Goal: Information Seeking & Learning: Learn about a topic

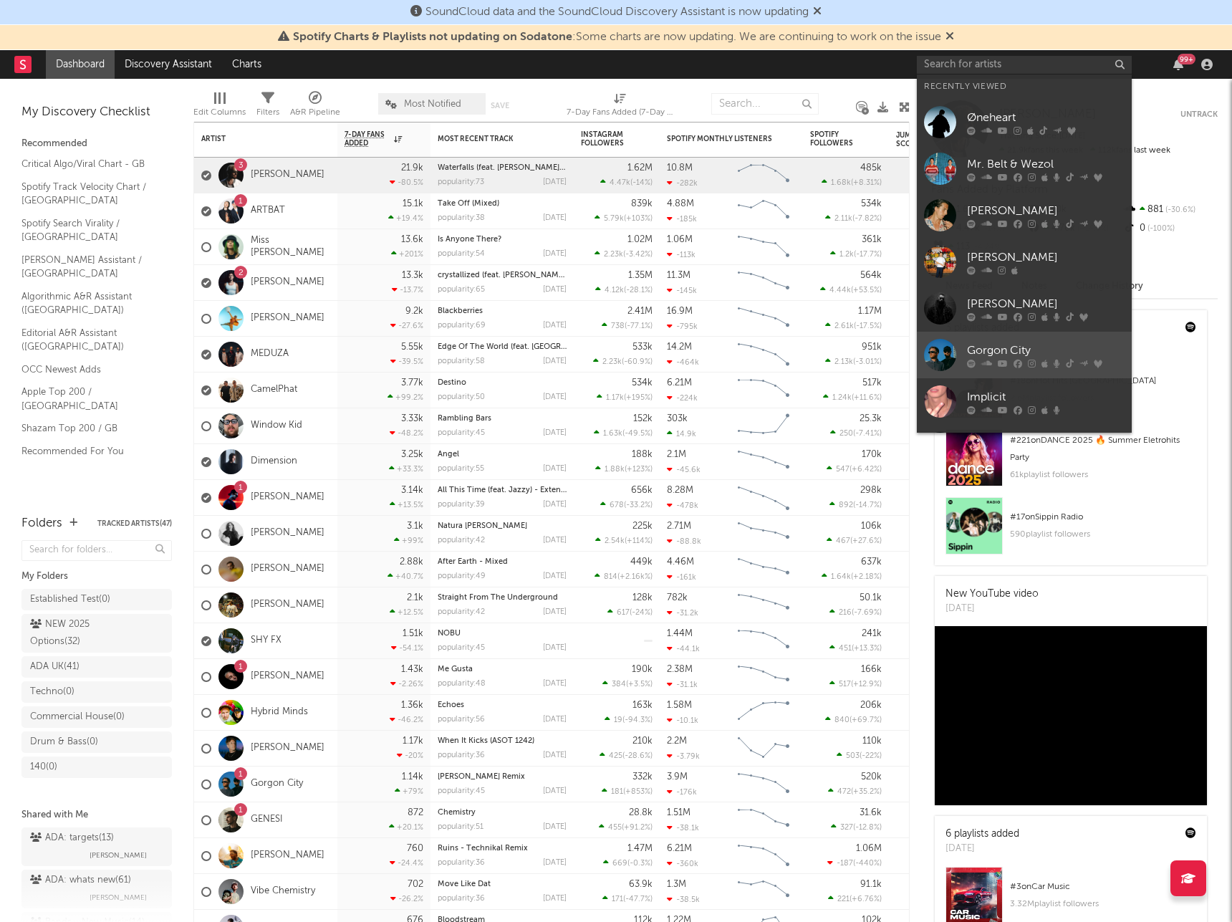
click at [1027, 350] on div "Gorgon City" at bounding box center [1046, 350] width 158 height 17
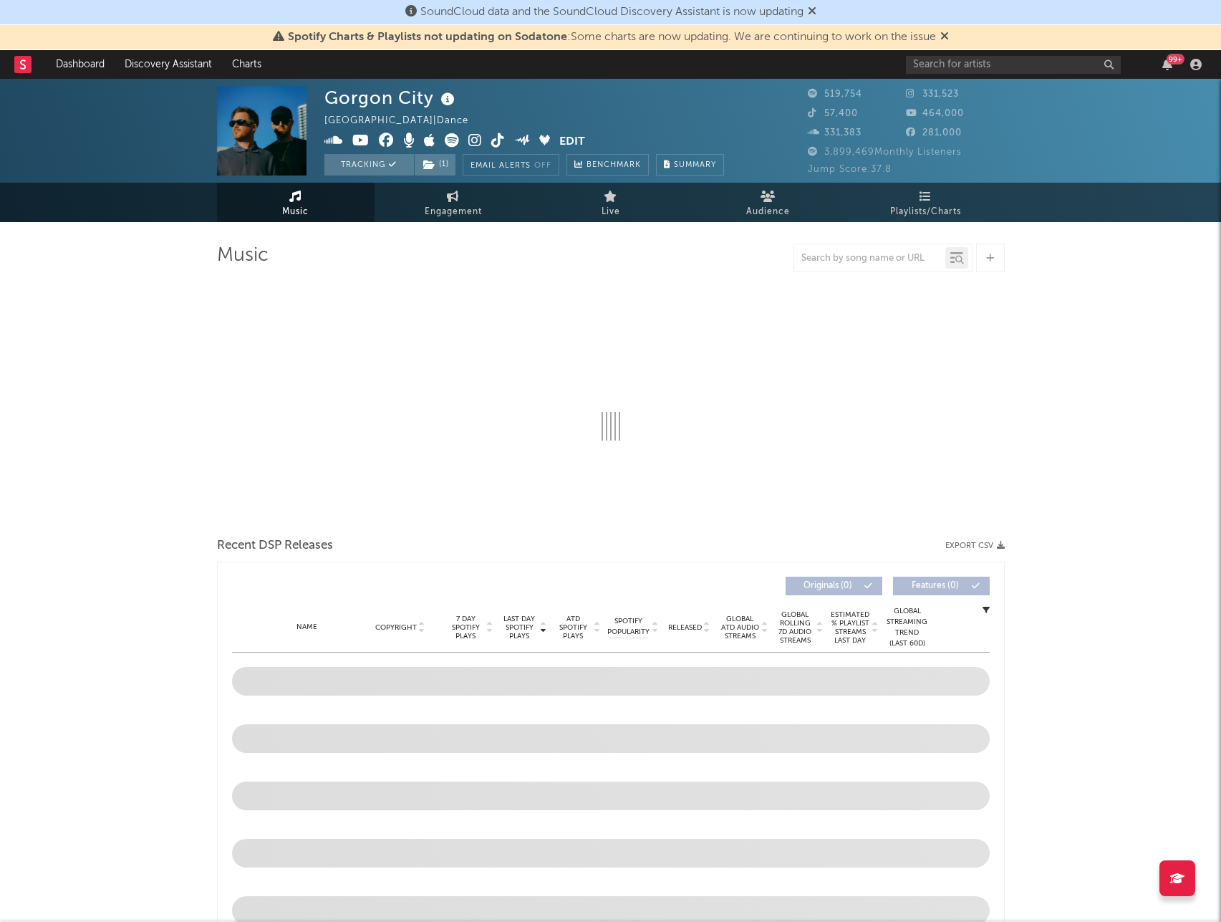
select select "6m"
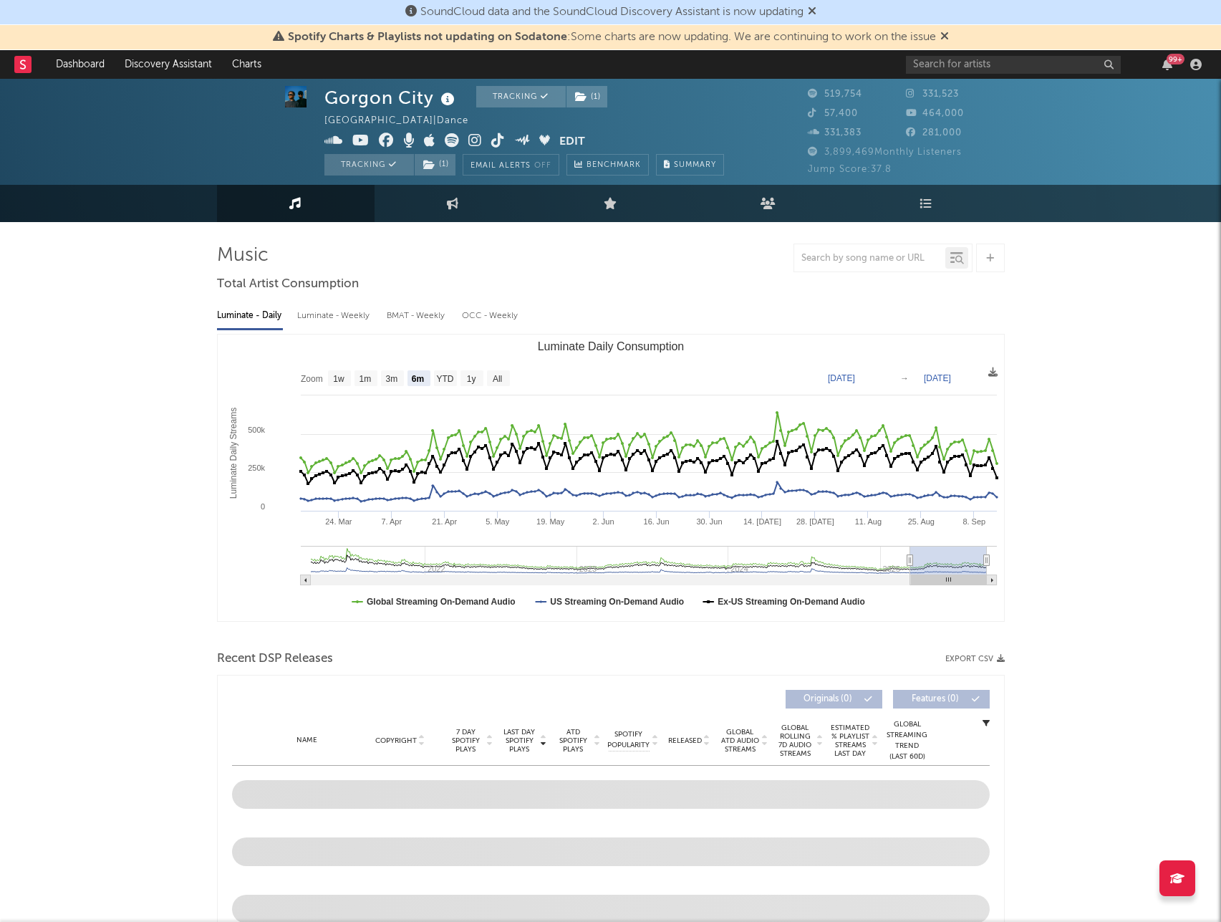
scroll to position [501, 0]
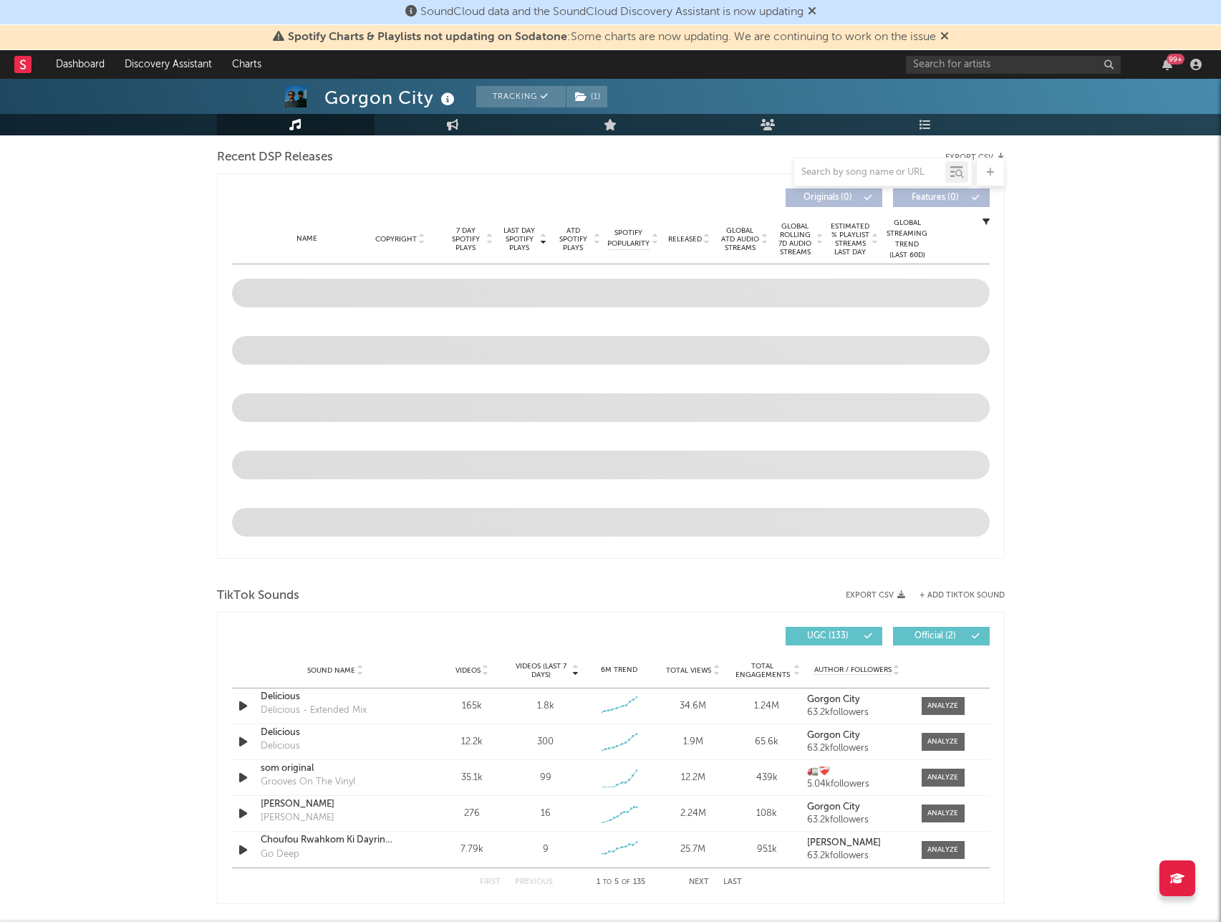
click at [869, 181] on div at bounding box center [883, 172] width 179 height 29
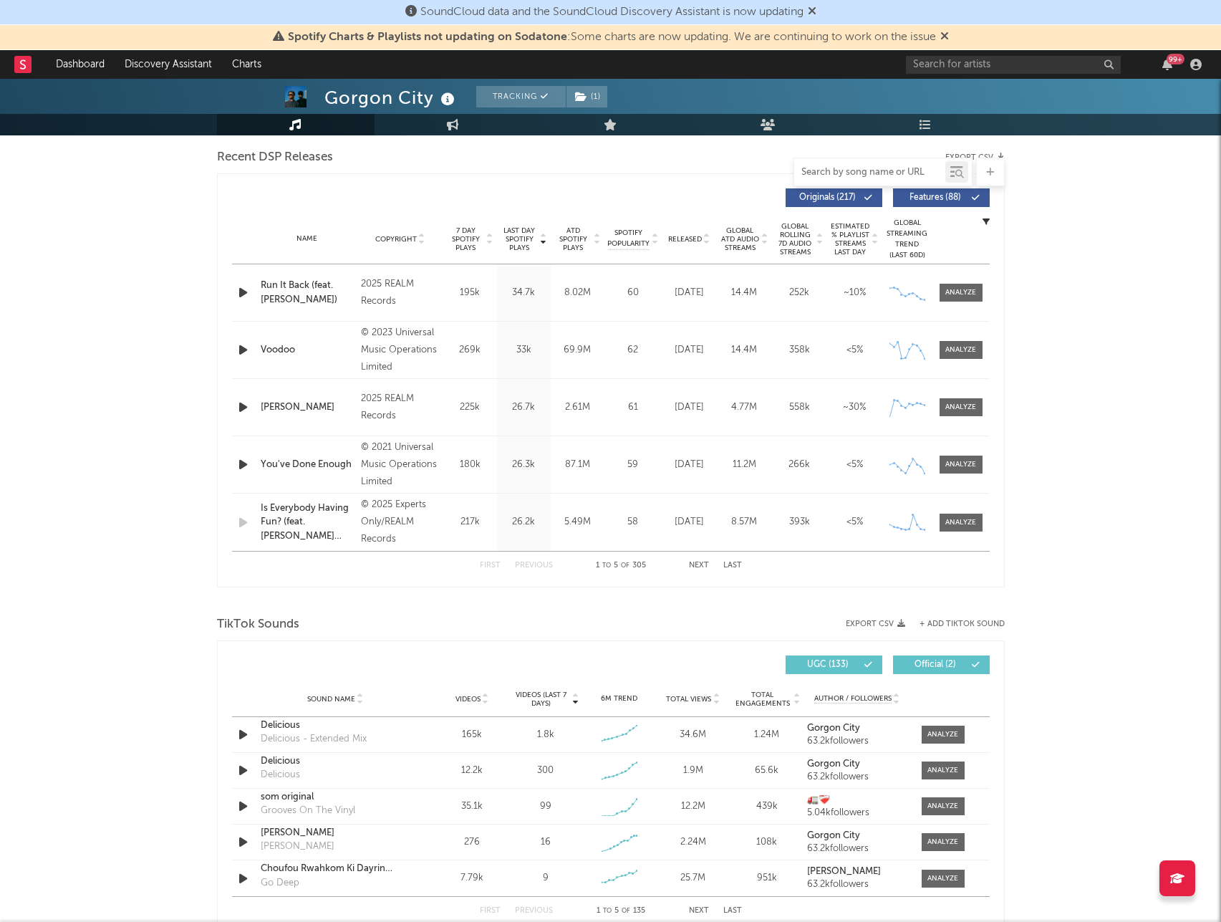
click at [870, 177] on input "text" at bounding box center [870, 172] width 151 height 11
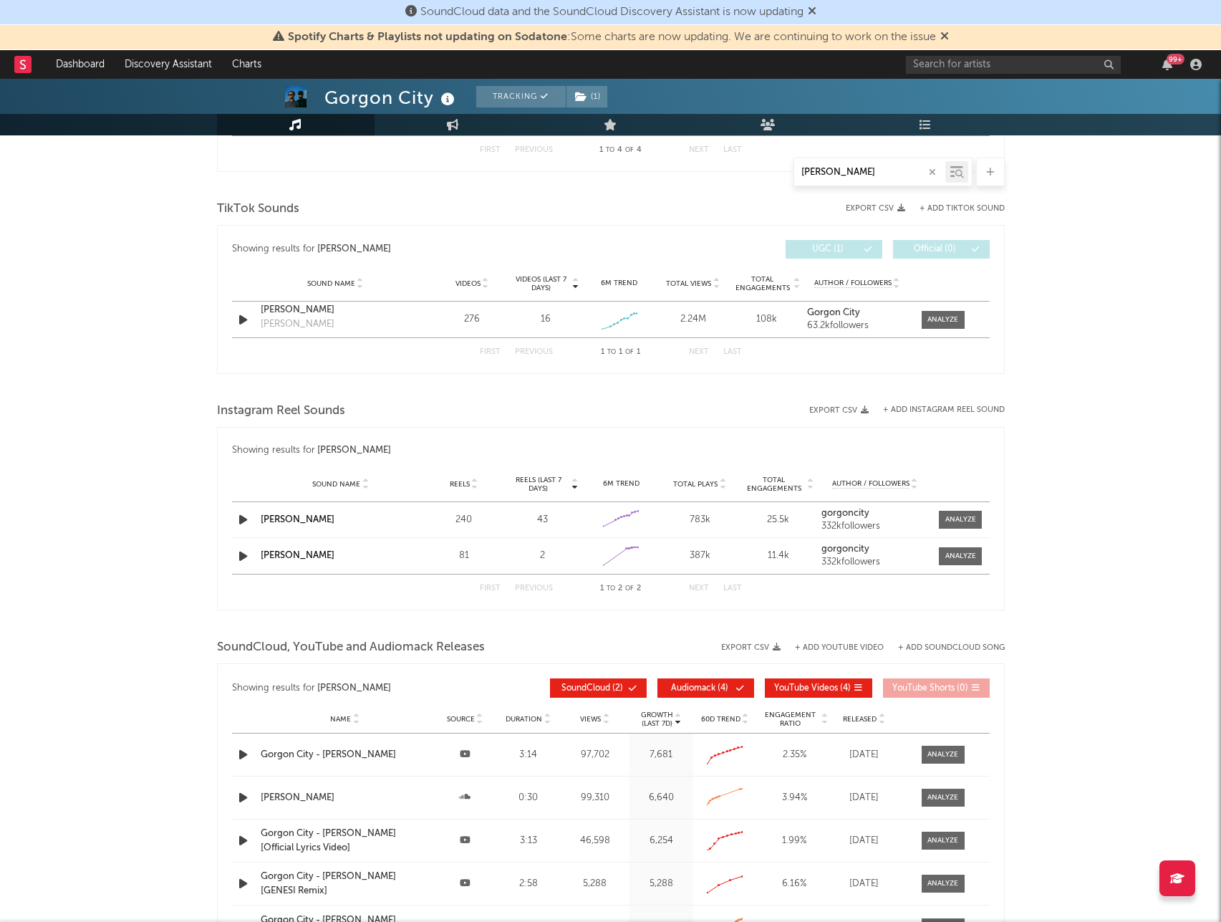
scroll to position [1029, 0]
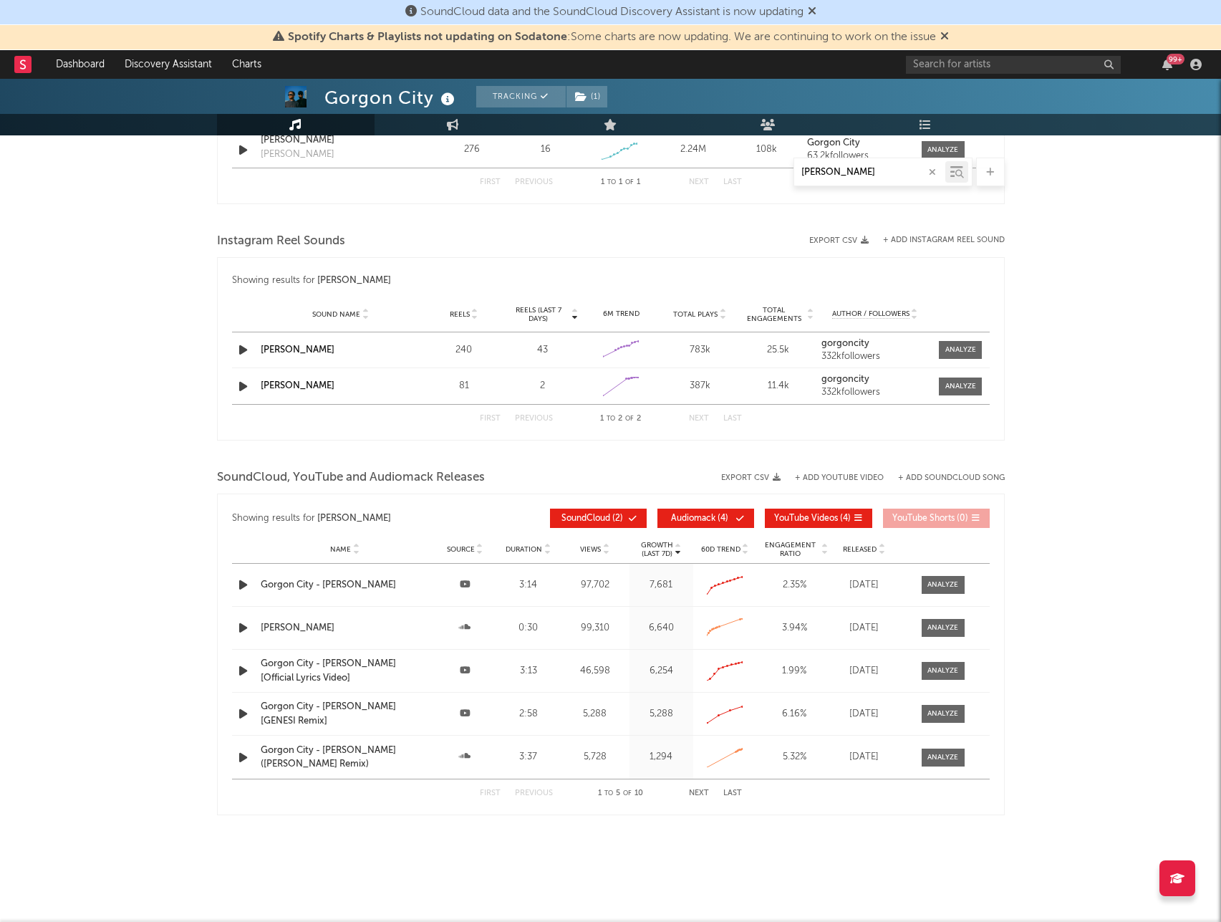
click at [855, 178] on div "[PERSON_NAME]" at bounding box center [870, 172] width 151 height 18
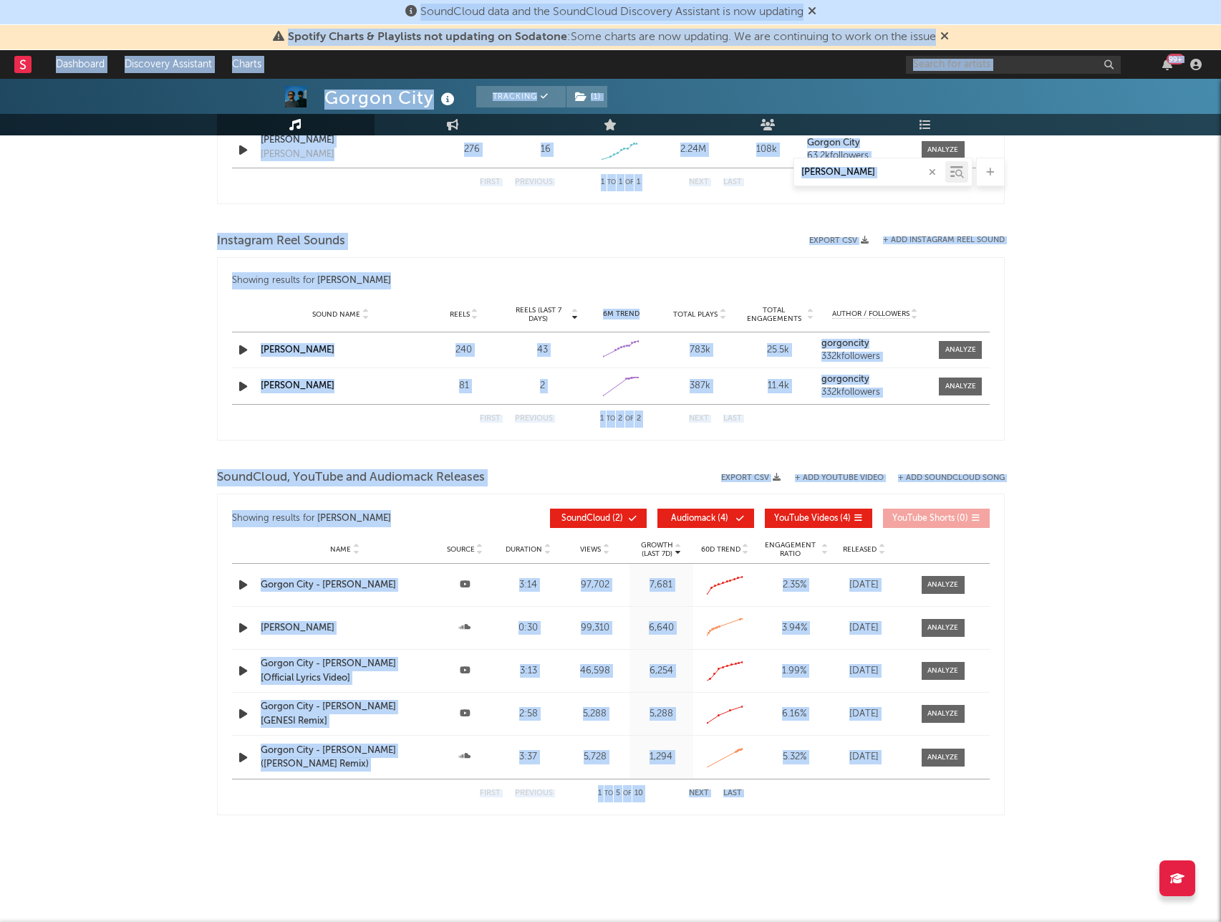
click at [867, 176] on input "[PERSON_NAME]" at bounding box center [870, 172] width 151 height 11
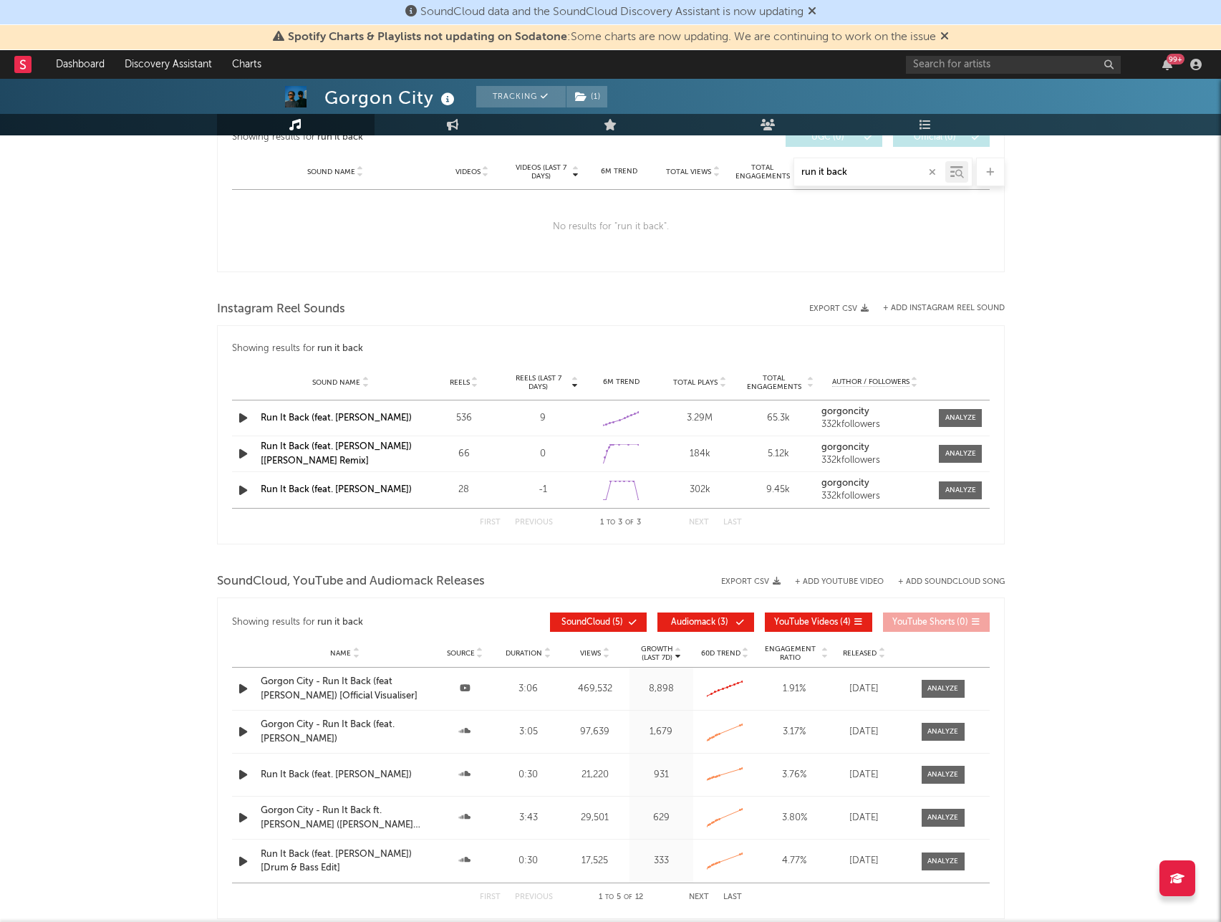
scroll to position [731, 0]
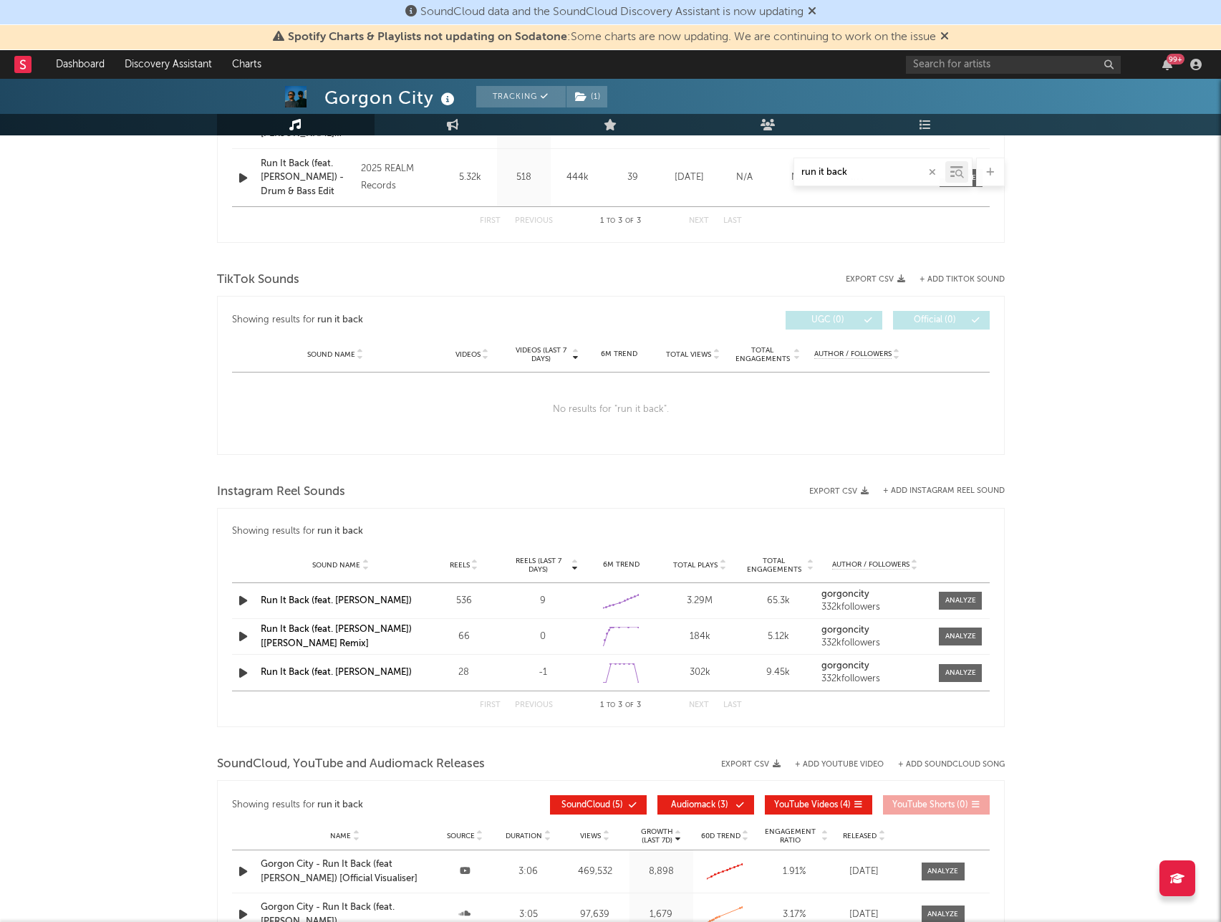
click at [863, 175] on input "run it back" at bounding box center [870, 172] width 151 height 11
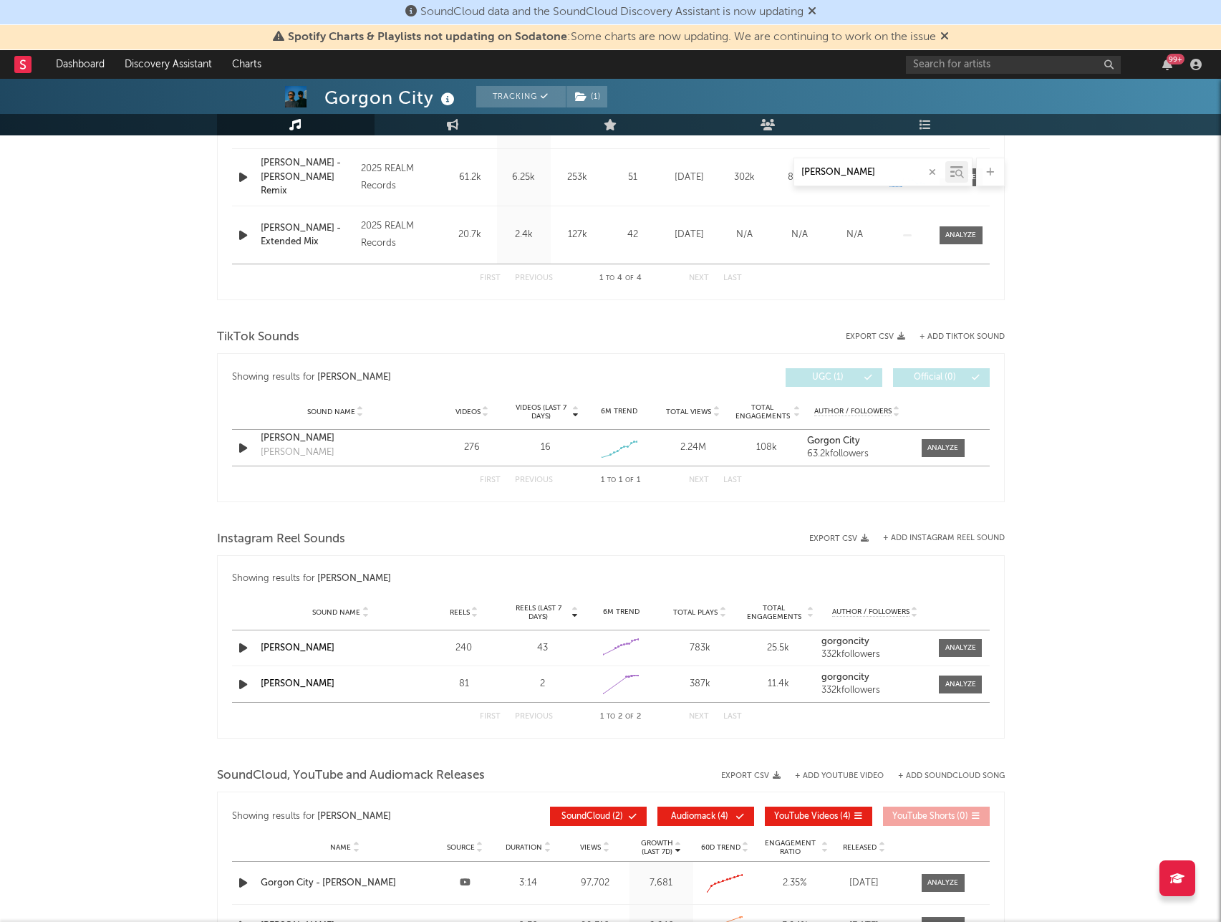
type input "[PERSON_NAME]"
click at [966, 61] on input "text" at bounding box center [1013, 65] width 215 height 18
